Goal: Find contact information: Find contact information

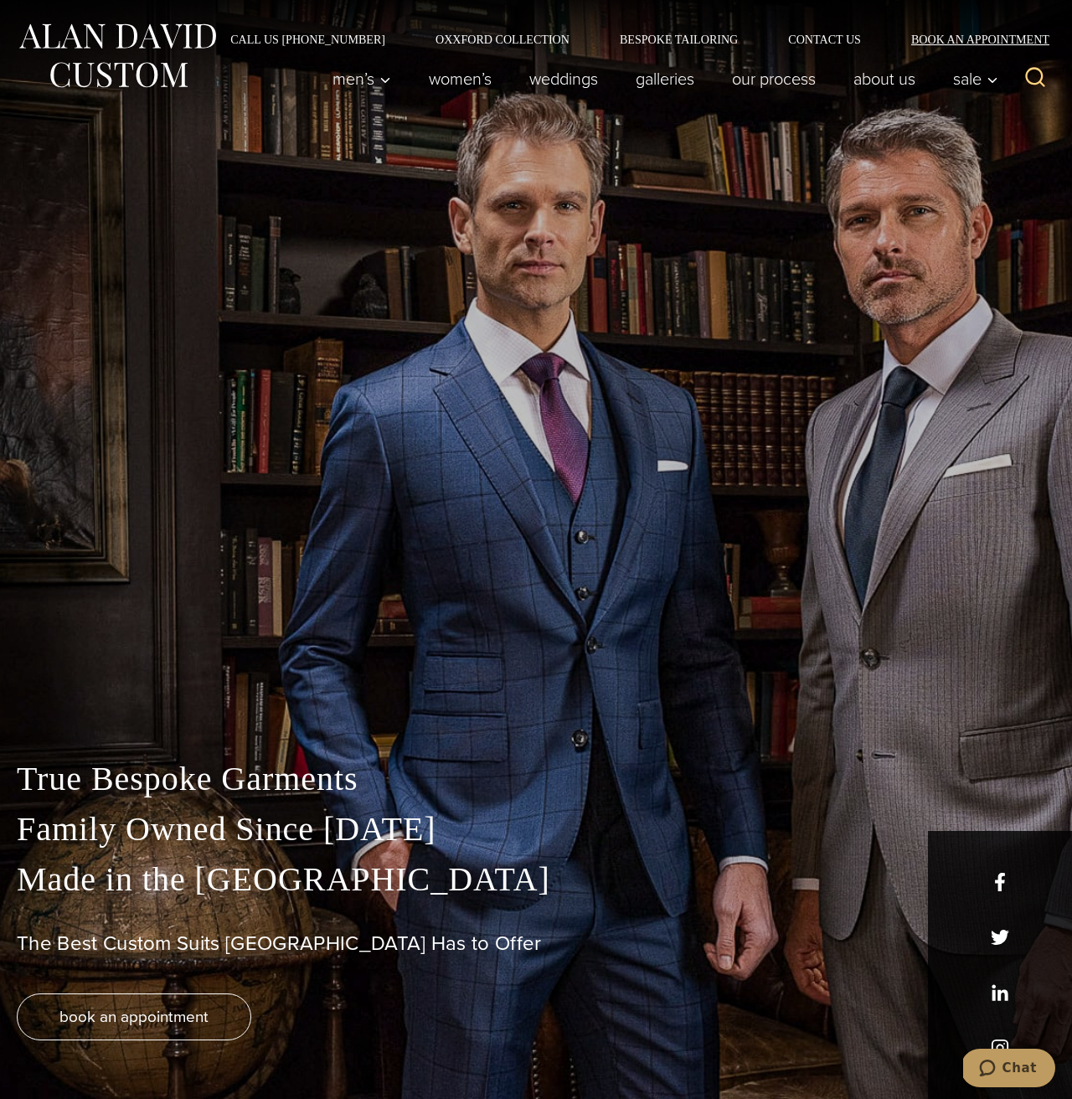
click at [975, 41] on link "Book an Appointment" at bounding box center [970, 39] width 169 height 12
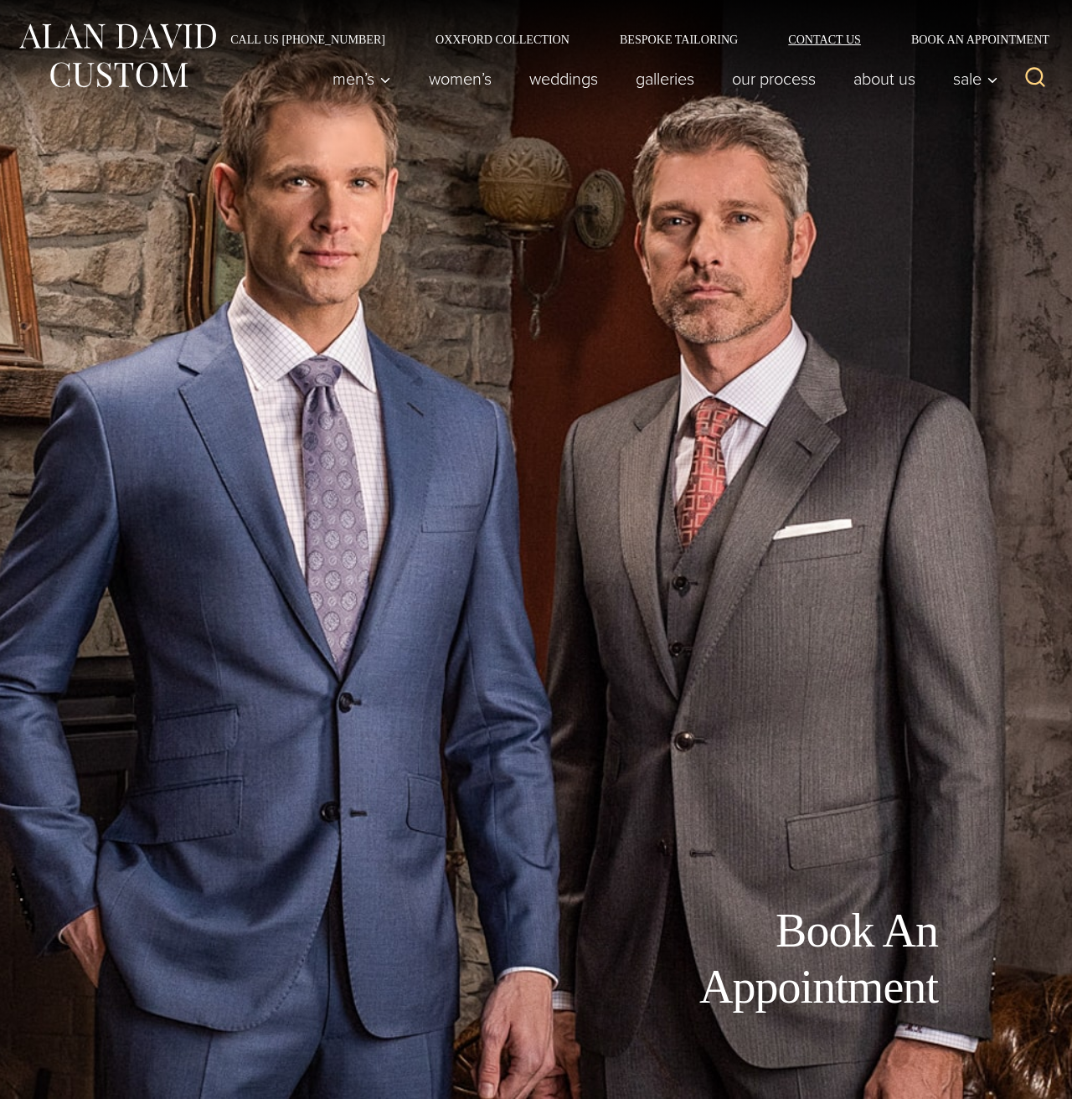
click at [822, 42] on link "Contact Us" at bounding box center [824, 39] width 123 height 12
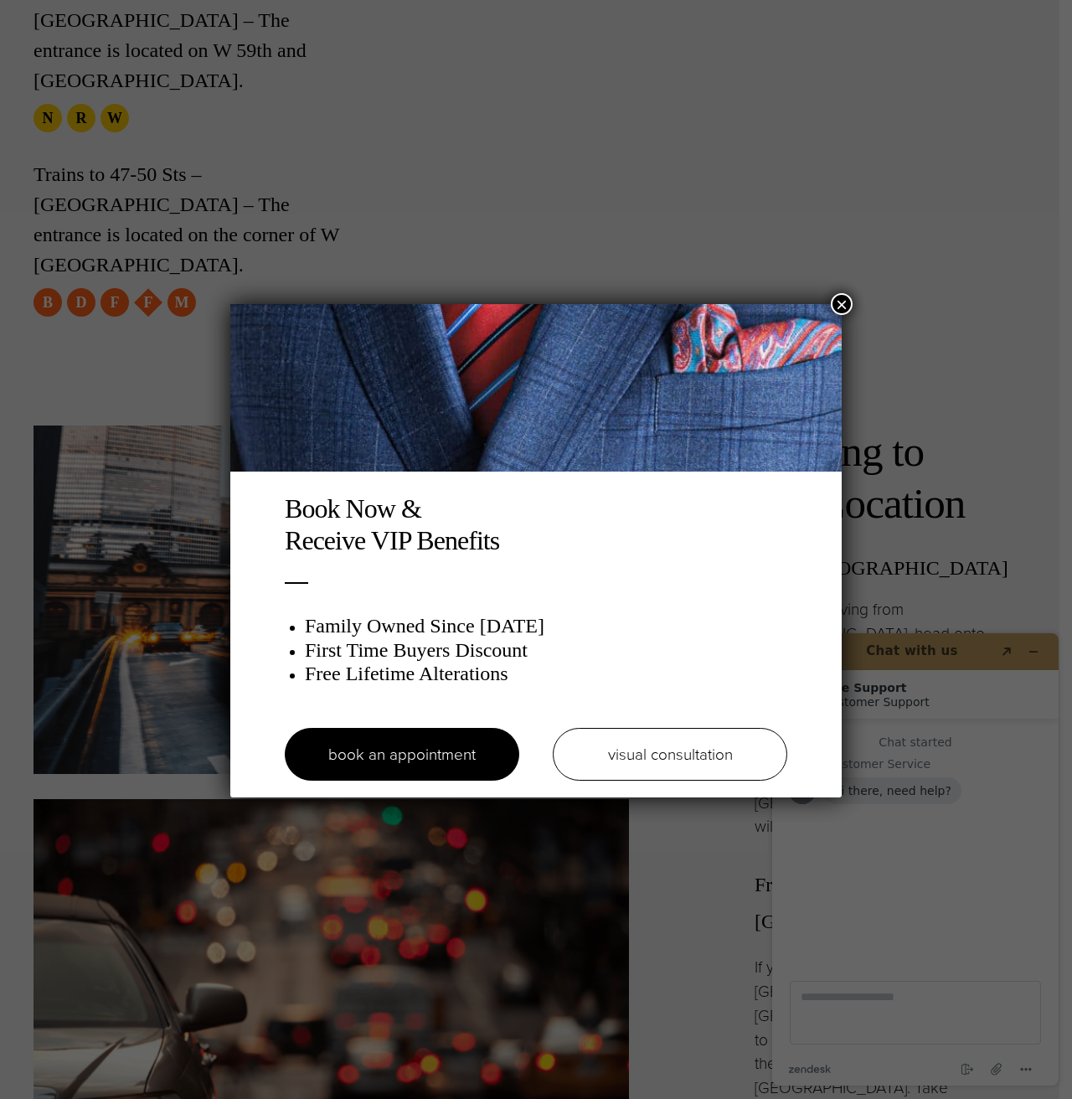
click at [841, 306] on button "×" at bounding box center [842, 304] width 22 height 22
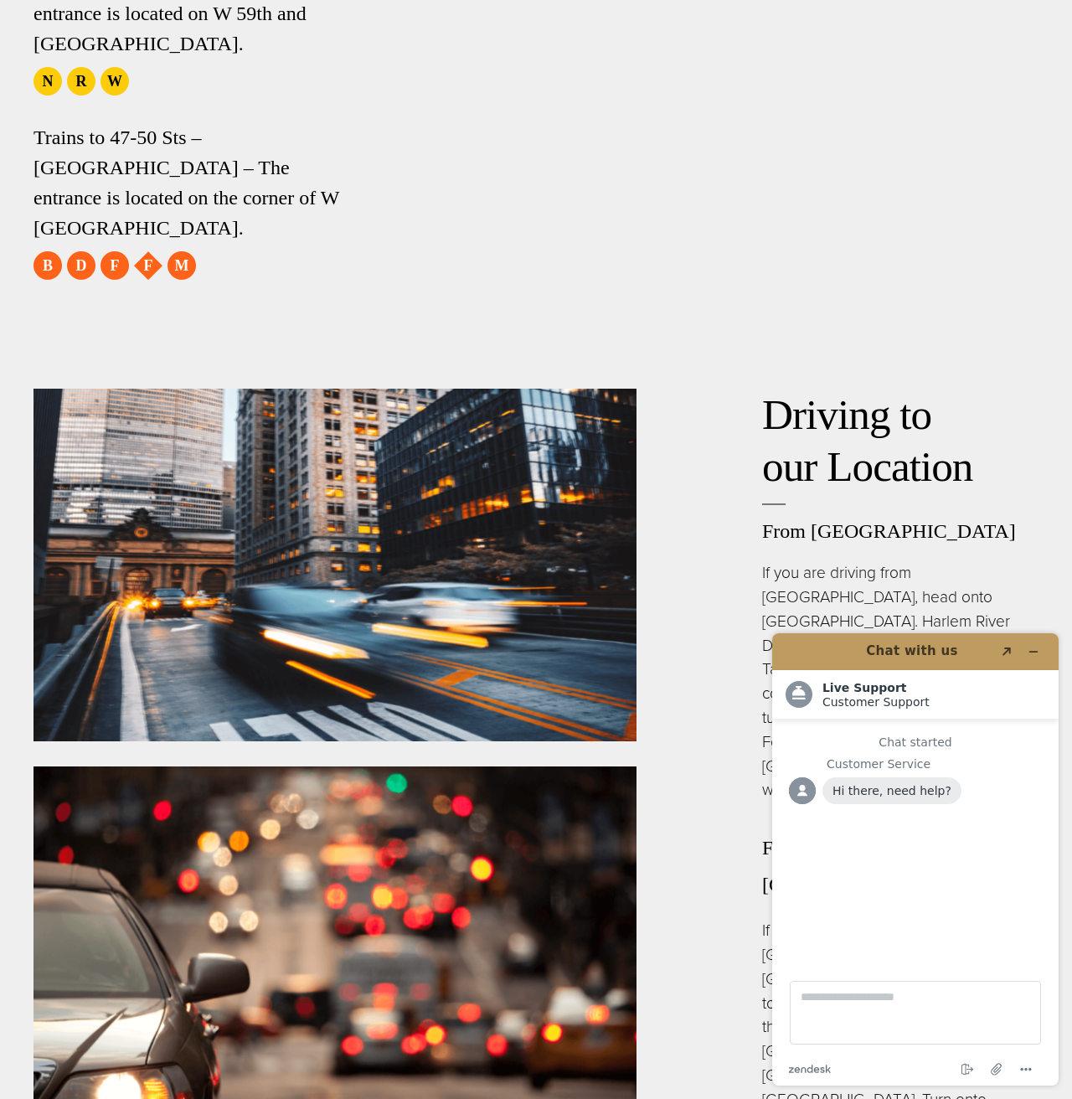
scroll to position [4585, 0]
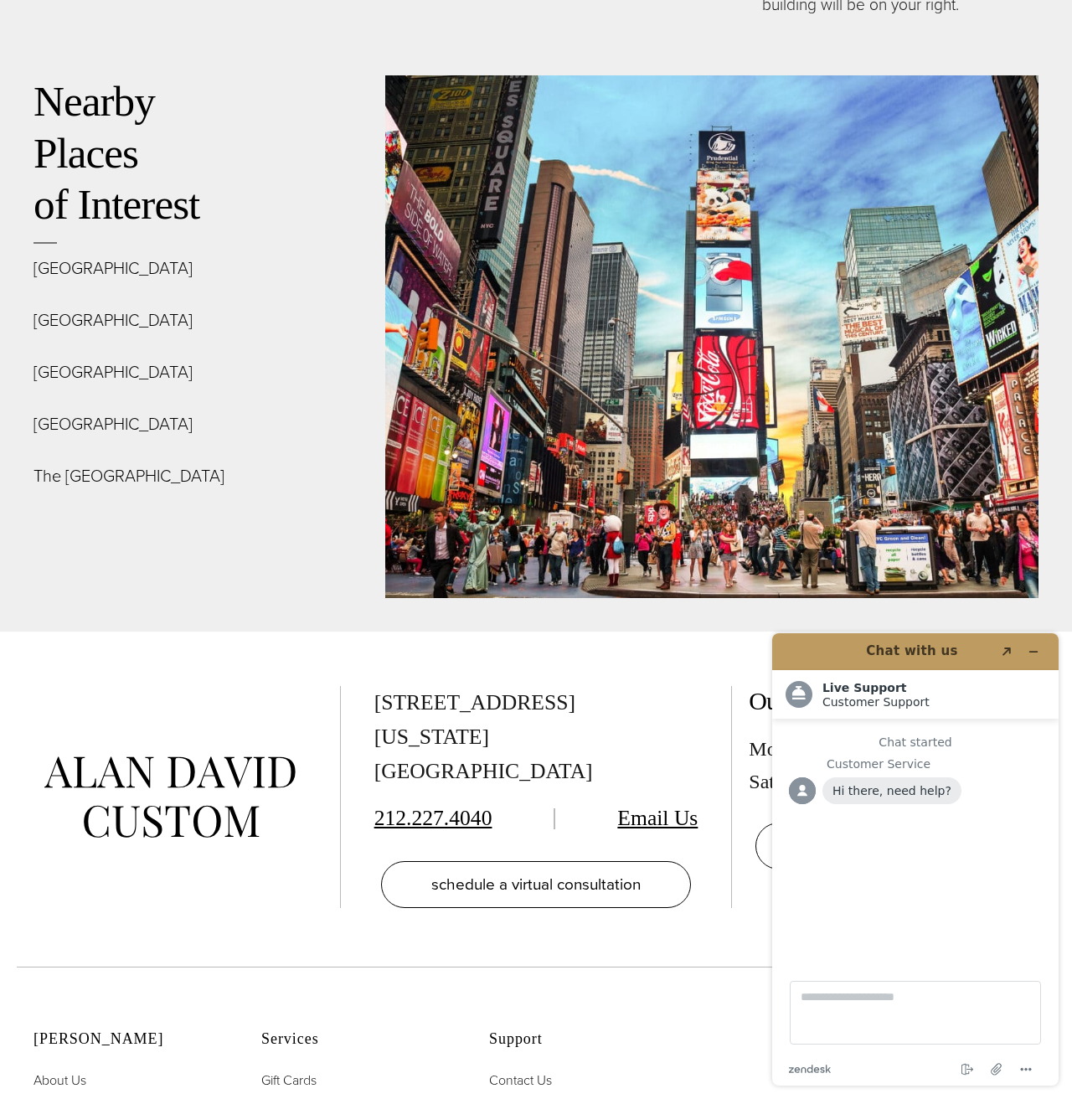
scroll to position [6840, 0]
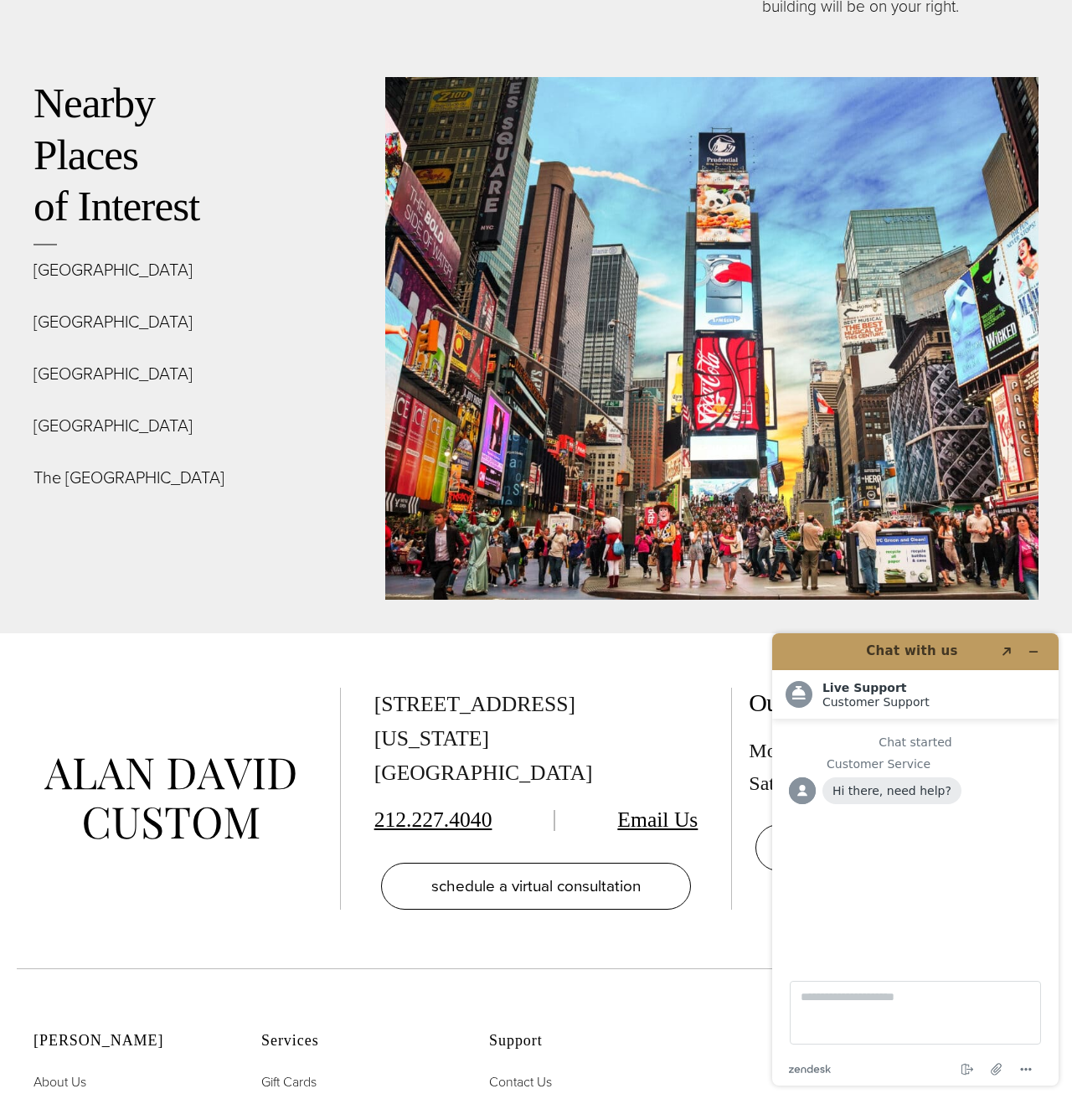
click at [635, 807] on link "Email Us" at bounding box center [657, 819] width 80 height 24
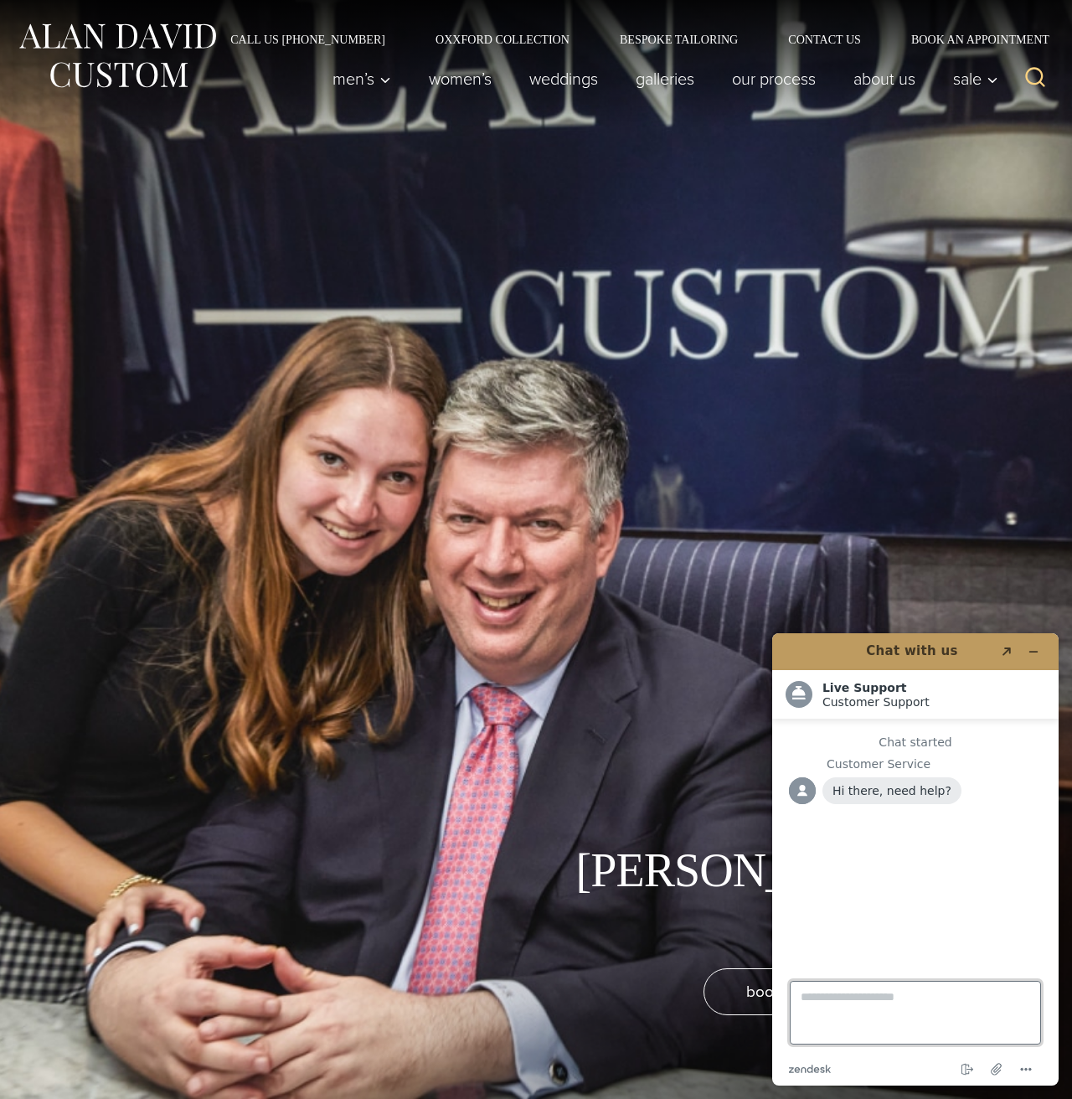
click at [863, 996] on textarea "Type a message here..." at bounding box center [915, 1013] width 251 height 64
